Goal: Find contact information: Find contact information

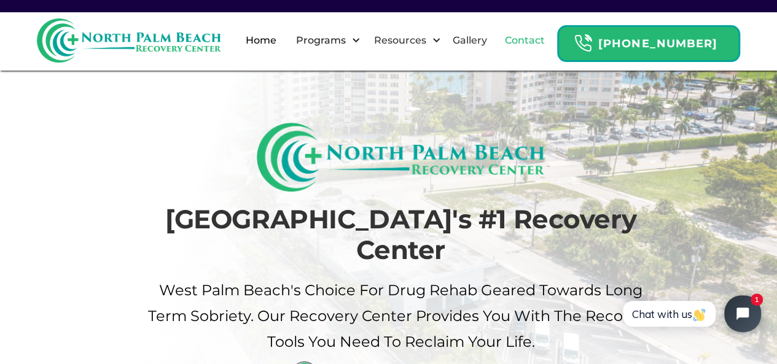
click at [535, 37] on link "Contact" at bounding box center [525, 40] width 55 height 39
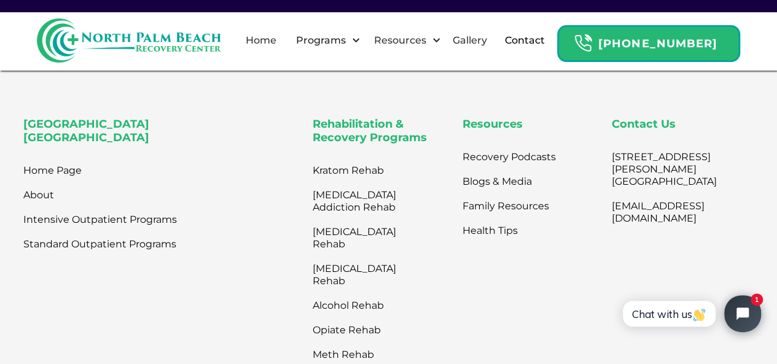
scroll to position [756, 0]
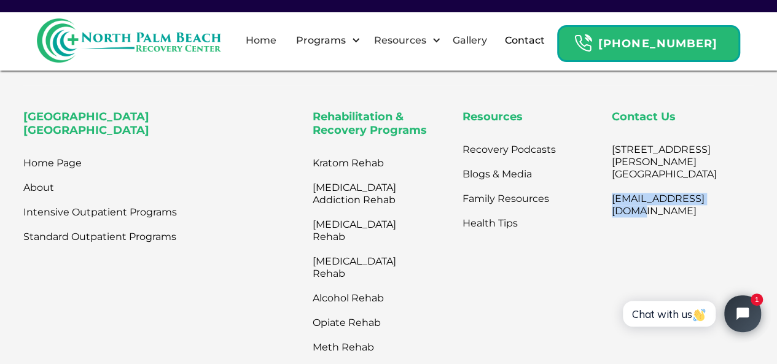
drag, startPoint x: 732, startPoint y: 209, endPoint x: 599, endPoint y: 221, distance: 133.1
click at [599, 221] on div "North Palm Beach Recovery Center Home Page About Intensive Outpatient Programs …" at bounding box center [388, 266] width 730 height 310
copy link "[EMAIL_ADDRESS][DOMAIN_NAME]"
click at [42, 197] on link "About" at bounding box center [38, 188] width 31 height 25
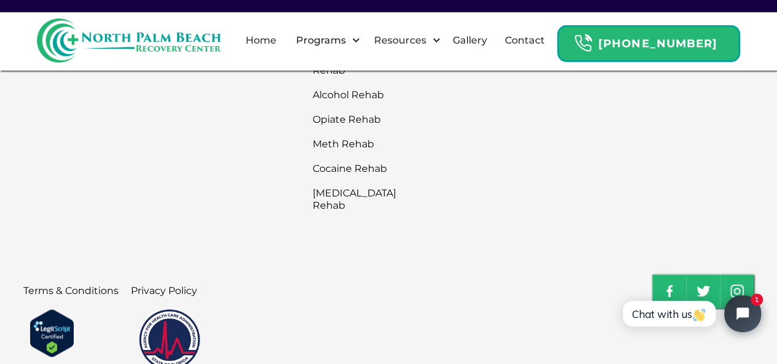
scroll to position [3064, 0]
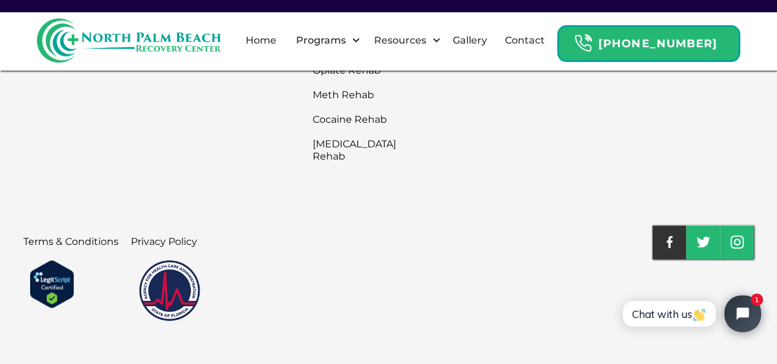
click at [667, 236] on img at bounding box center [669, 242] width 6 height 12
click at [737, 235] on img at bounding box center [737, 242] width 14 height 14
click at [736, 235] on img at bounding box center [737, 242] width 14 height 14
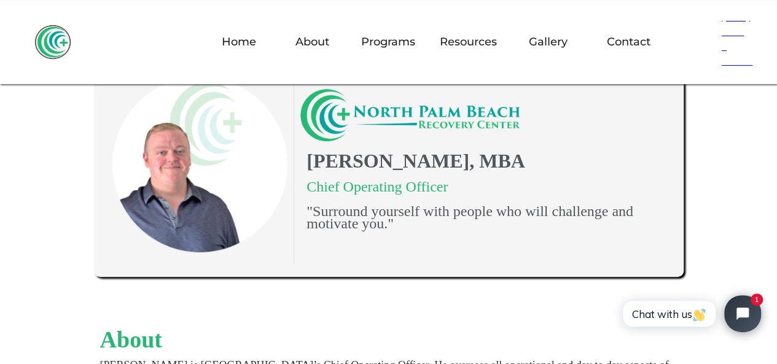
scroll to position [118, 0]
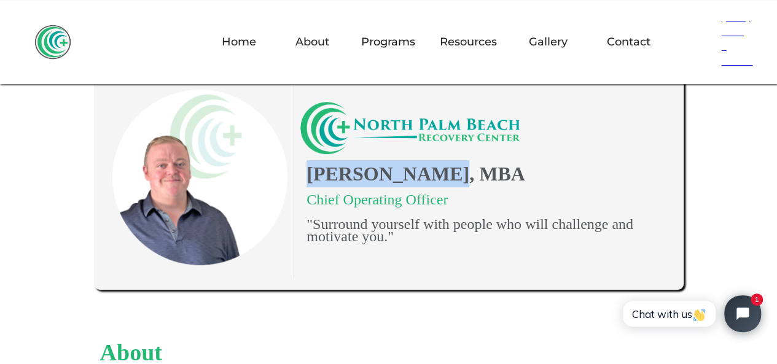
copy h1 "[PERSON_NAME]"
drag, startPoint x: 297, startPoint y: 173, endPoint x: 429, endPoint y: 174, distance: 132.1
click at [429, 174] on div "Todd Gonzalez, MBA Chief Operating Officer "Surround yourself with people who w…" at bounding box center [482, 172] width 377 height 141
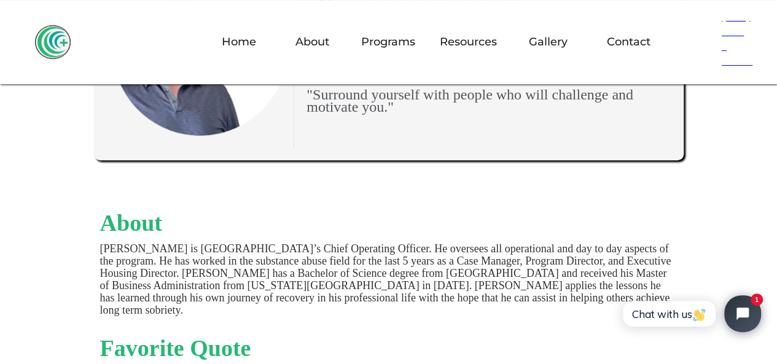
scroll to position [128, 0]
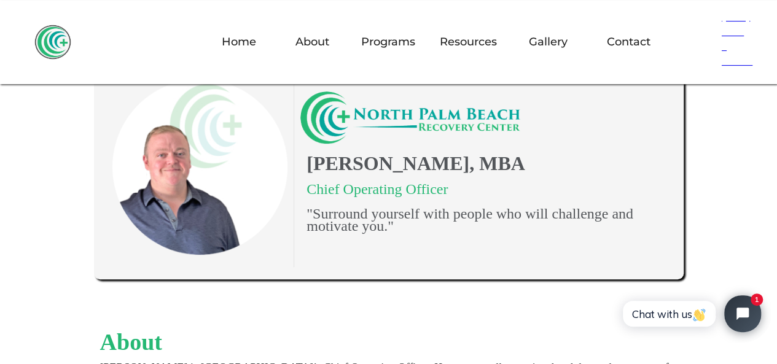
click at [737, 34] on h6 "(561) 463 - 8867" at bounding box center [737, 38] width 43 height 63
click at [317, 40] on link "About" at bounding box center [312, 42] width 49 height 36
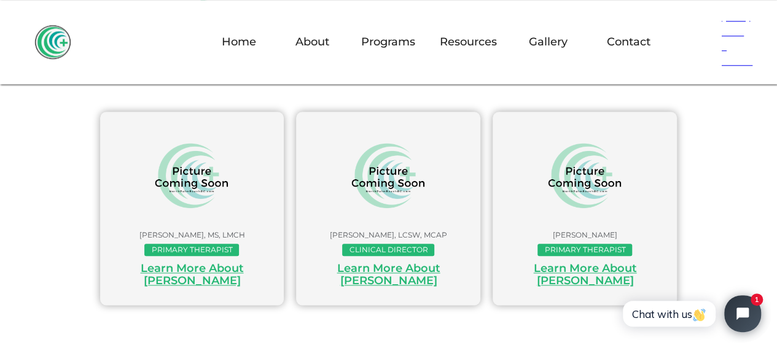
scroll to position [608, 0]
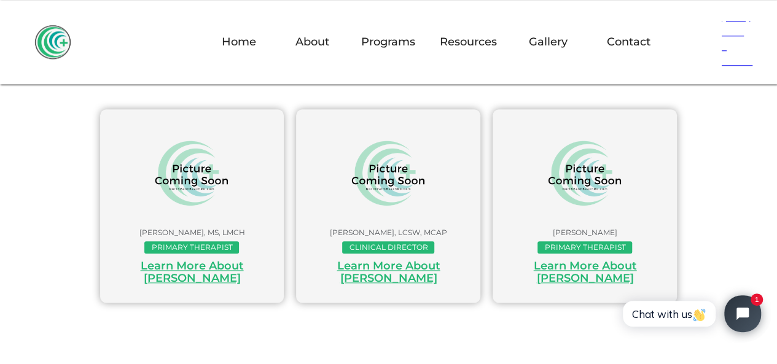
drag, startPoint x: 775, startPoint y: 143, endPoint x: 775, endPoint y: 111, distance: 31.9
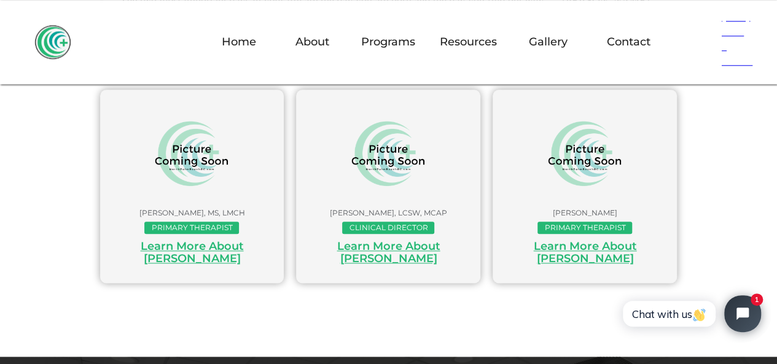
scroll to position [638, 0]
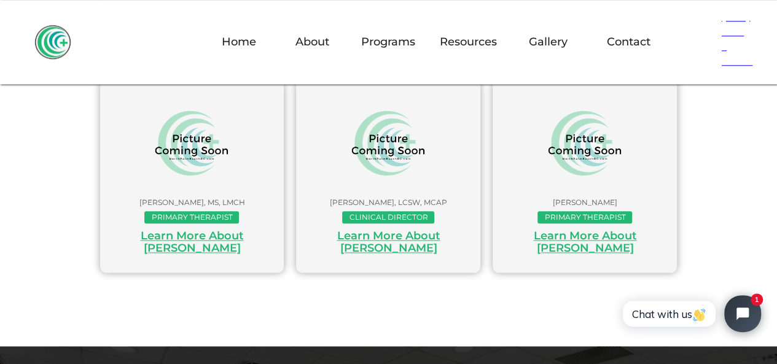
click at [322, 197] on div "[PERSON_NAME], LCSW, MCAP" at bounding box center [388, 203] width 160 height 12
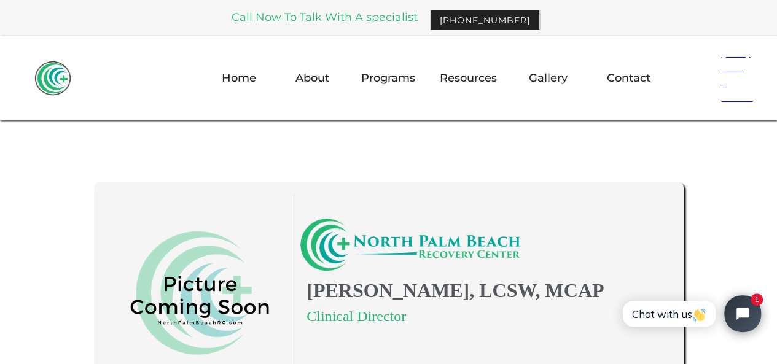
scroll to position [4, 0]
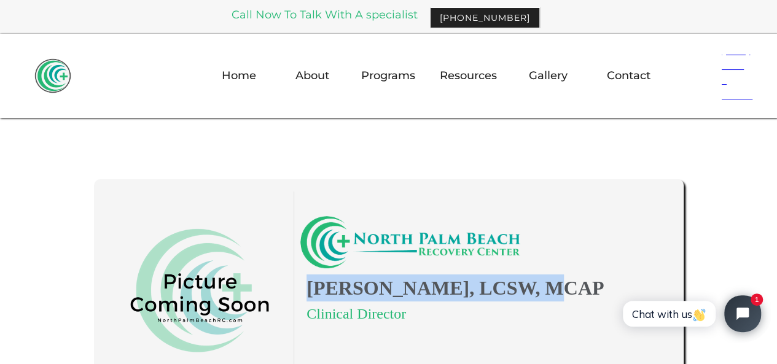
drag, startPoint x: 310, startPoint y: 288, endPoint x: 515, endPoint y: 299, distance: 204.8
click at [515, 299] on h1 "[PERSON_NAME], LCSW, MCAP" at bounding box center [482, 288] width 364 height 27
copy h1 "[PERSON_NAME]"
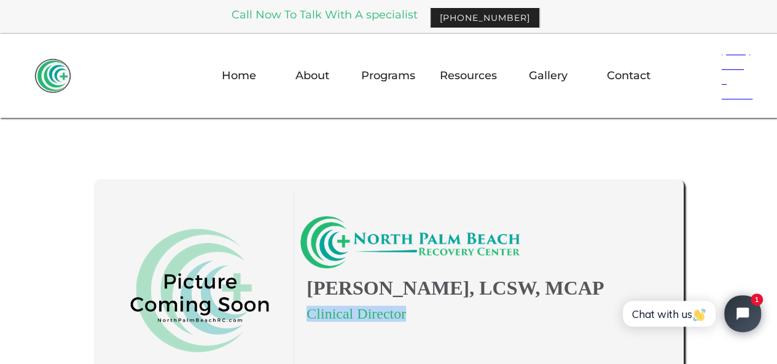
drag, startPoint x: 419, startPoint y: 316, endPoint x: 308, endPoint y: 321, distance: 110.7
click at [308, 321] on div "[PERSON_NAME], LCSW, MCAP Clinical Director" at bounding box center [482, 274] width 377 height 116
copy div "Clinical Director"
